Goal: Go to known website: Access a specific website the user already knows

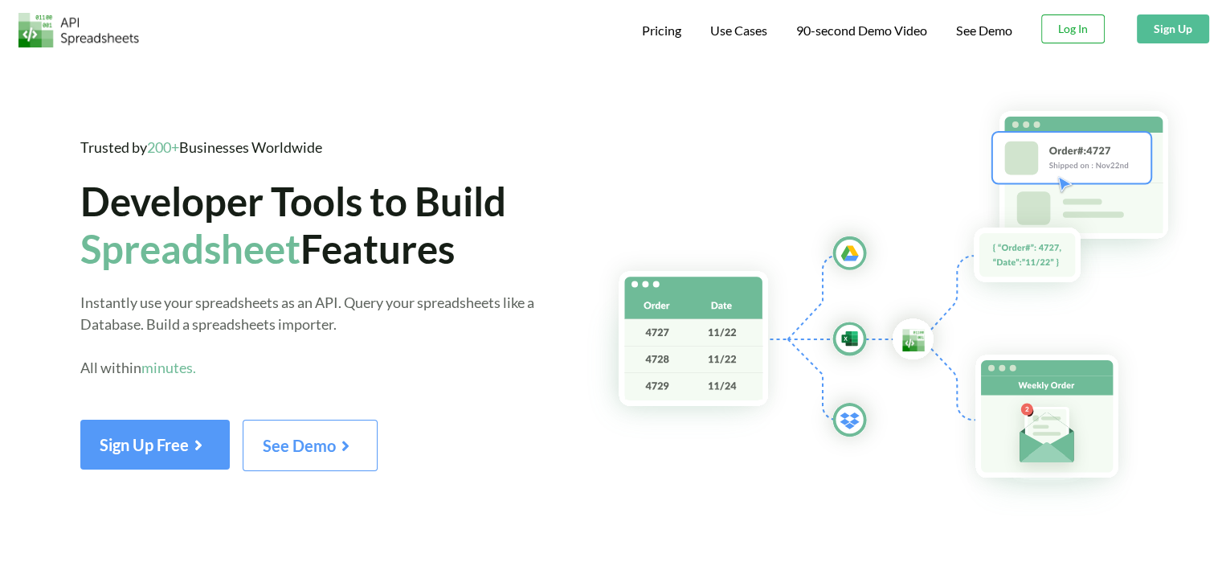
click at [1065, 27] on button "Log In" at bounding box center [1072, 28] width 63 height 29
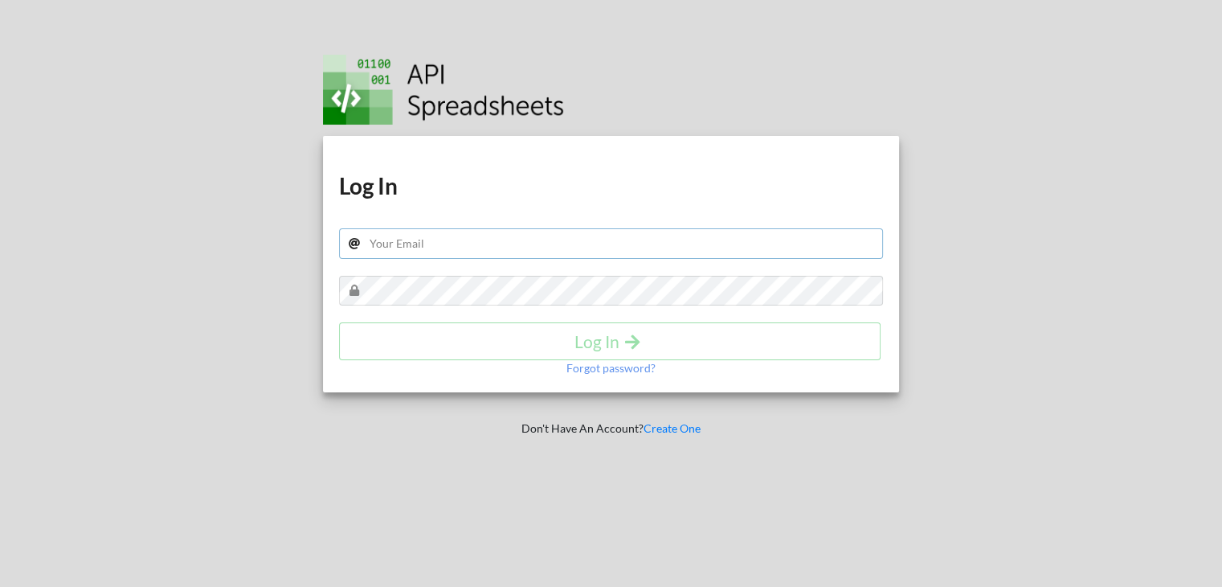
click at [738, 238] on input "text" at bounding box center [611, 243] width 545 height 31
type input "[EMAIL_ADDRESS][DOMAIN_NAME]"
click at [657, 334] on h4 "Log In" at bounding box center [610, 341] width 508 height 20
click at [657, 334] on div "Log In" at bounding box center [611, 341] width 545 height 38
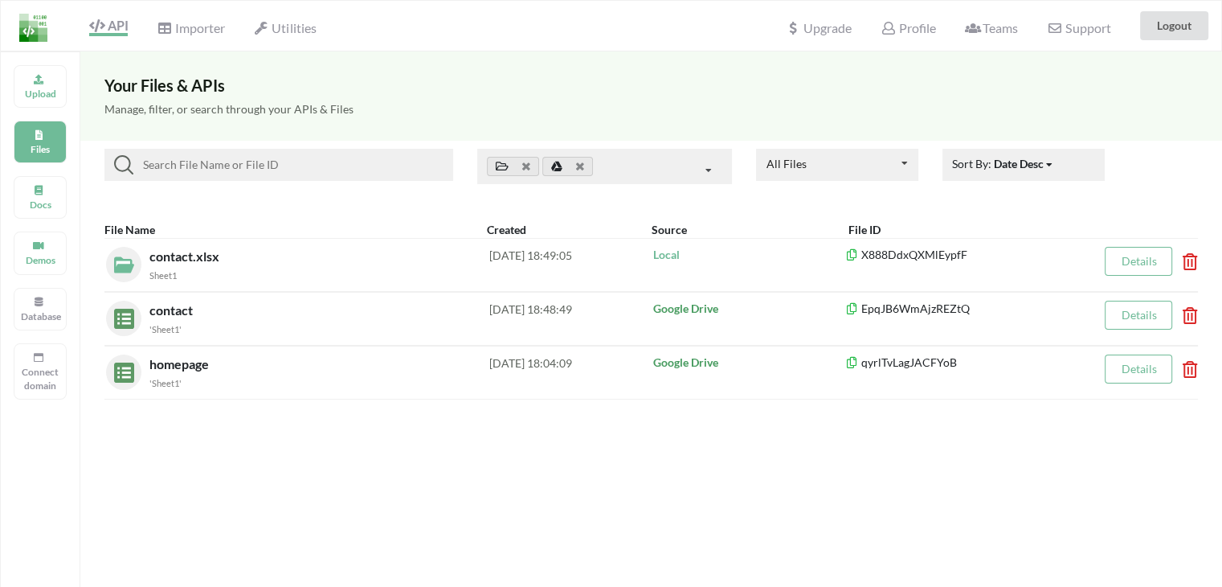
click at [657, 334] on div "Google Drive" at bounding box center [748, 319] width 194 height 36
